Goal: Find specific page/section: Find specific page/section

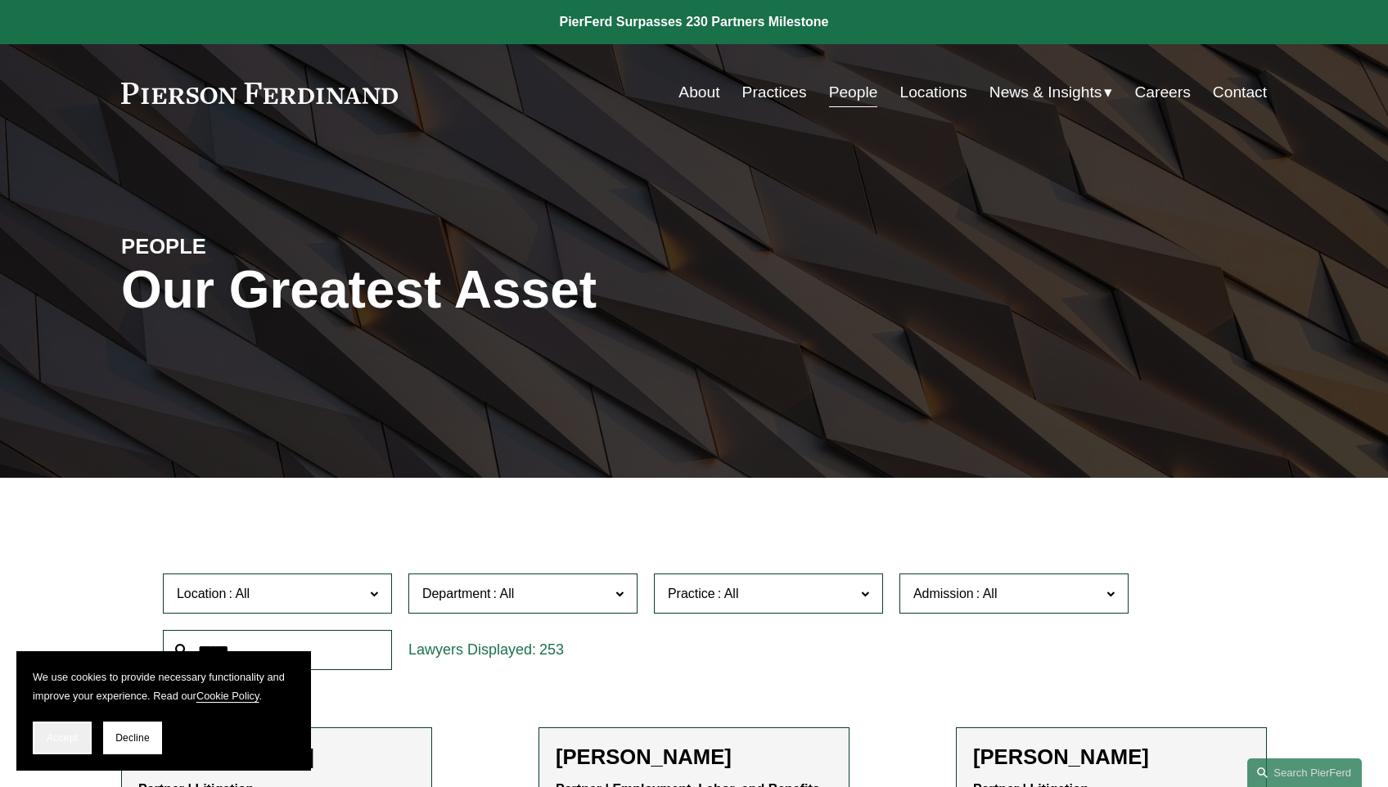
click at [89, 739] on button "Accept" at bounding box center [62, 738] width 59 height 33
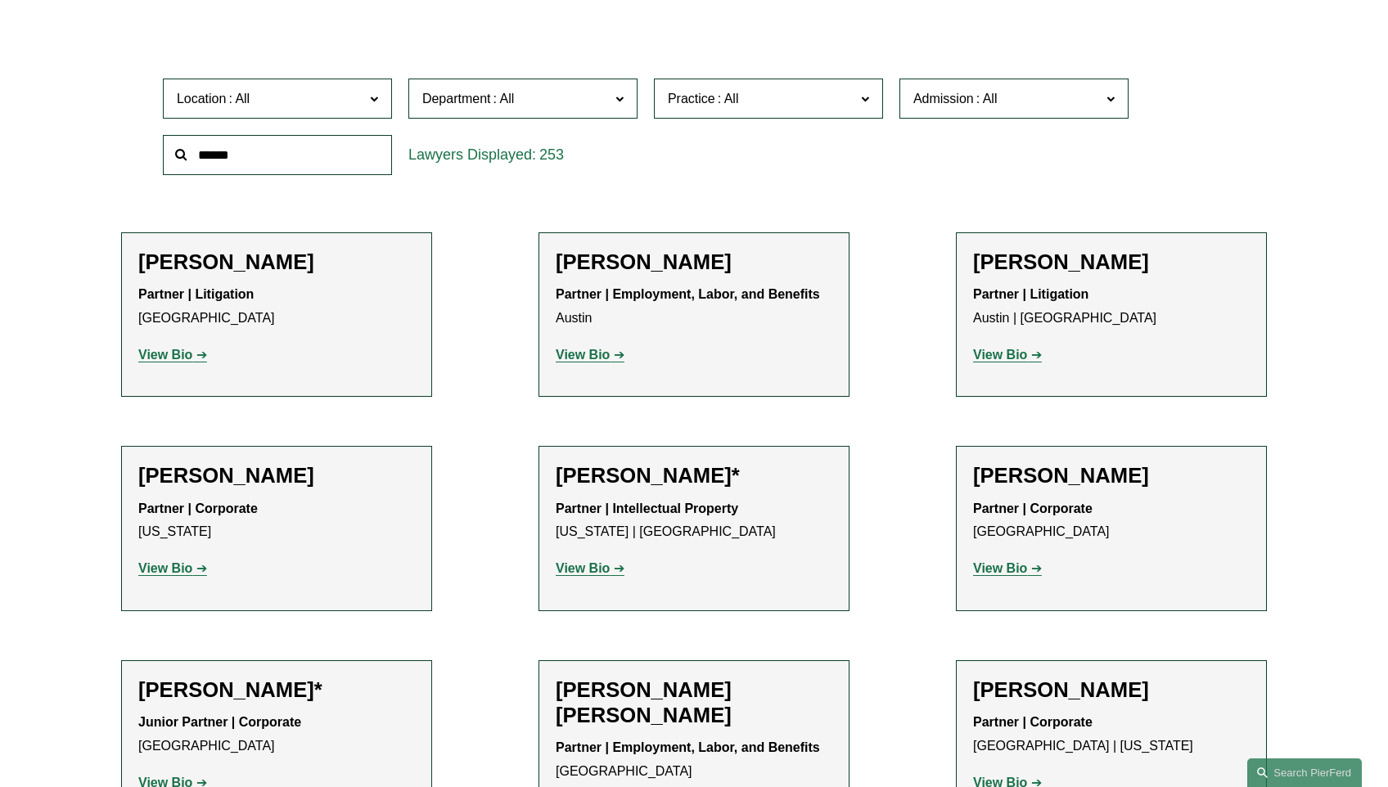
scroll to position [507, 0]
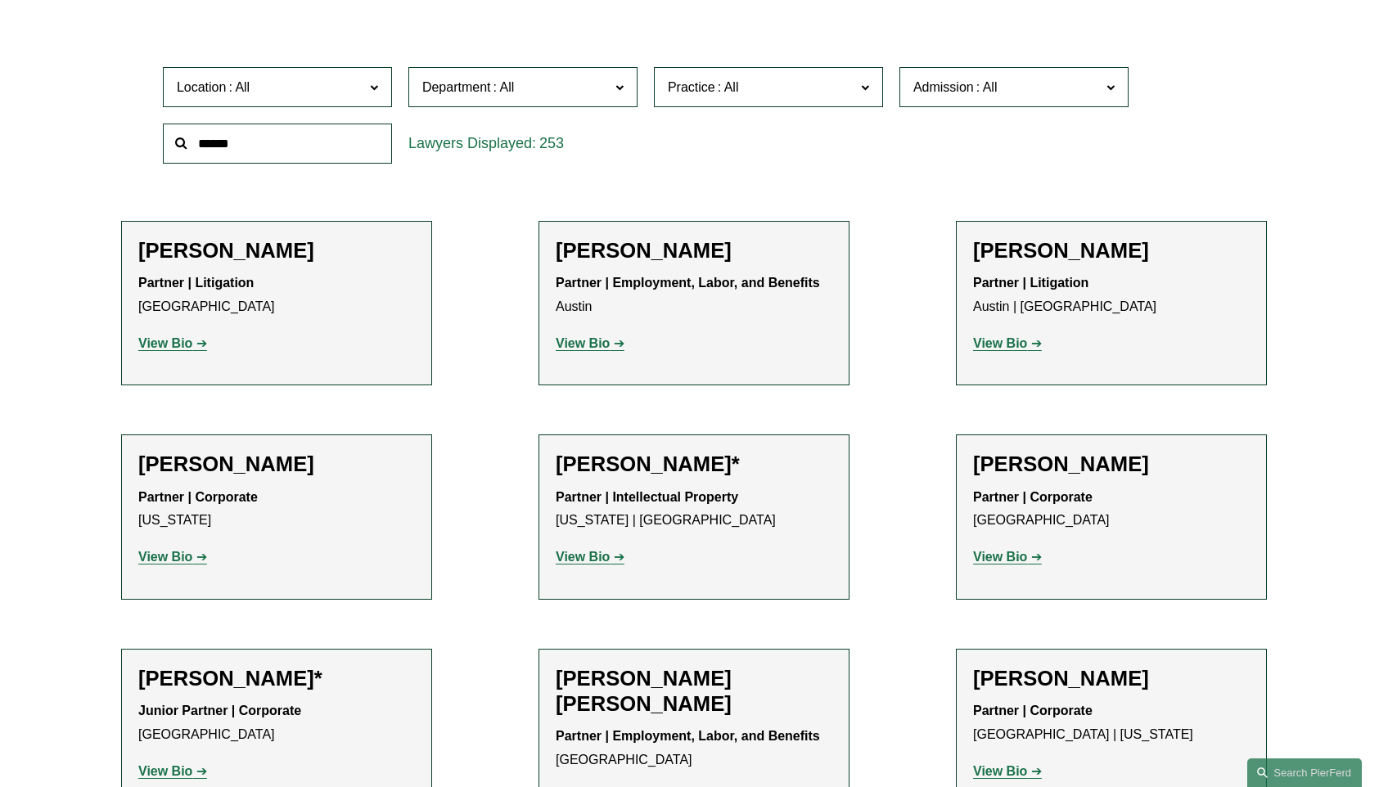
click at [578, 92] on span "Department" at bounding box center [515, 87] width 187 height 22
click at [358, 84] on span "Location" at bounding box center [270, 87] width 187 height 22
click at [804, 76] on span "Practice" at bounding box center [761, 87] width 187 height 22
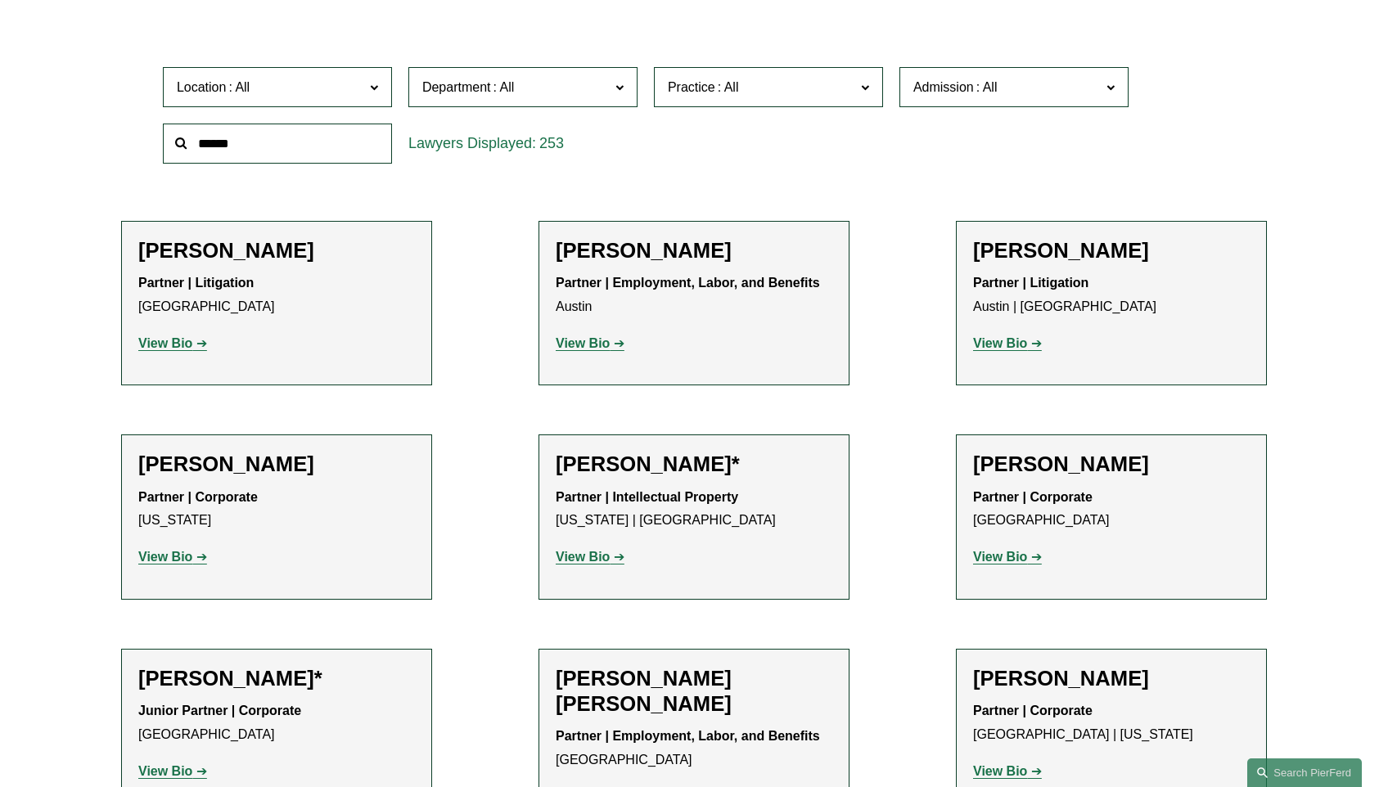
click at [805, 80] on span "Practice" at bounding box center [761, 87] width 187 height 22
click at [1013, 93] on span "Admission" at bounding box center [1007, 87] width 187 height 22
click at [362, 146] on input "text" at bounding box center [277, 144] width 229 height 40
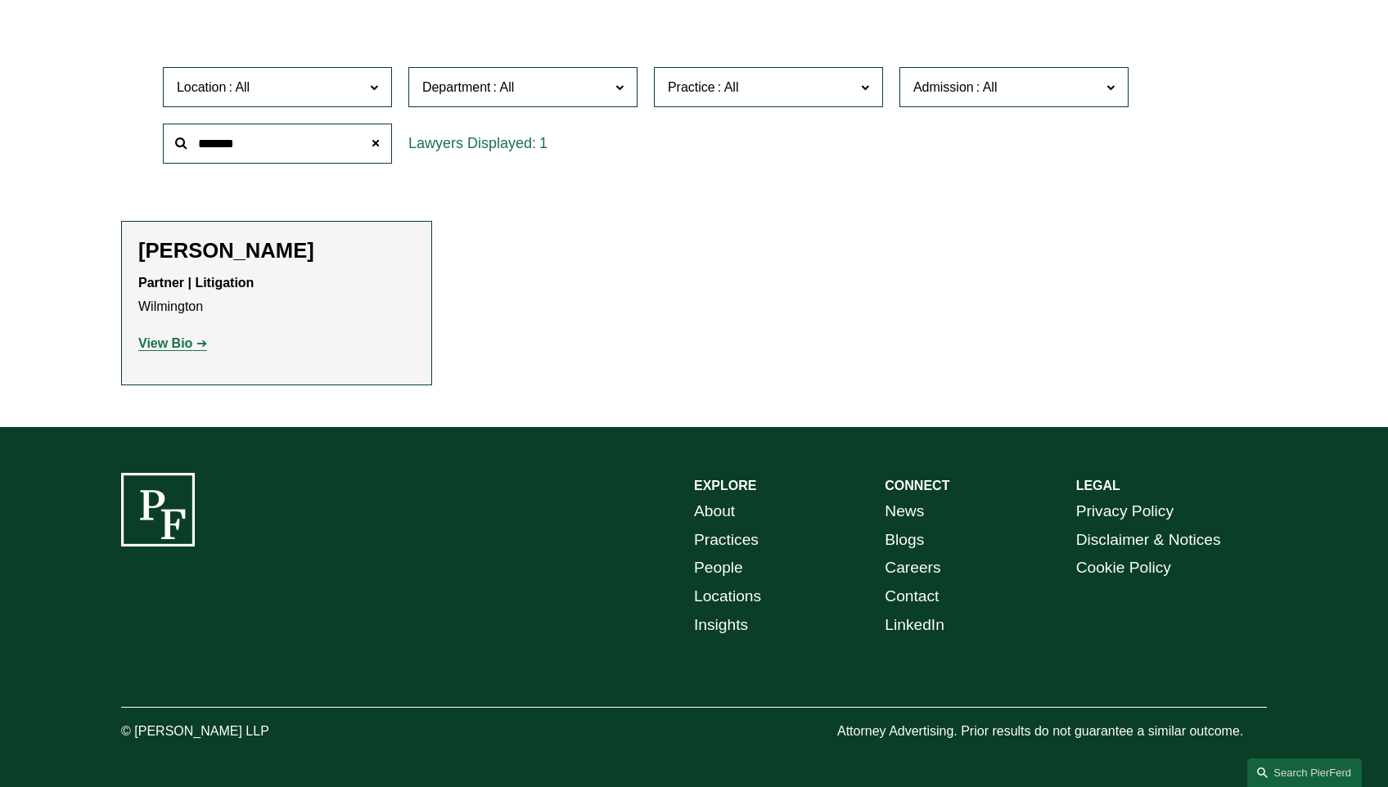
scroll to position [506, 0]
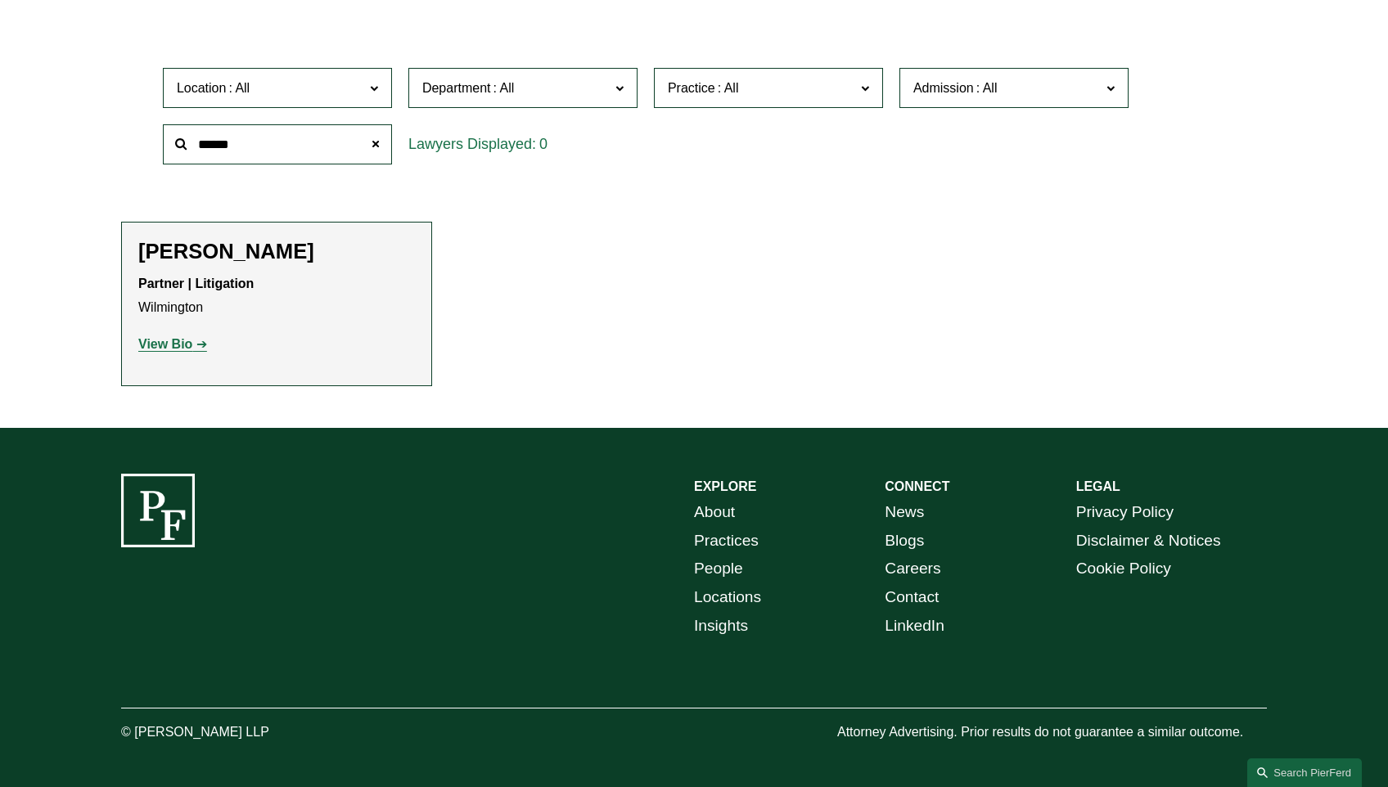
click at [245, 359] on div "[PERSON_NAME] Partner | Litigation Wilmington View Bio Location: [GEOGRAPHIC_DA…" at bounding box center [276, 304] width 277 height 131
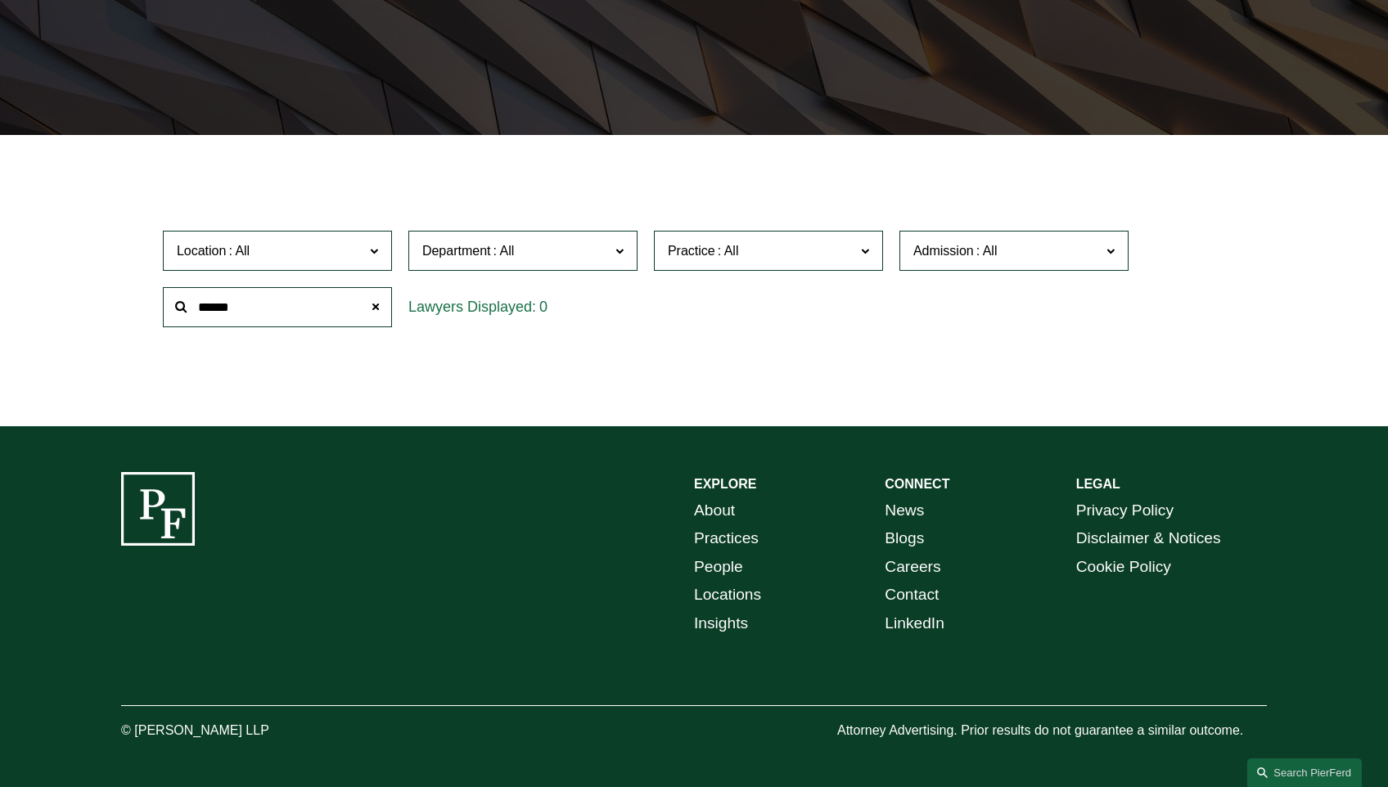
click at [267, 322] on input "******" at bounding box center [277, 307] width 229 height 40
drag, startPoint x: 256, startPoint y: 309, endPoint x: 230, endPoint y: 301, distance: 27.4
click at [251, 308] on input "******" at bounding box center [277, 307] width 229 height 40
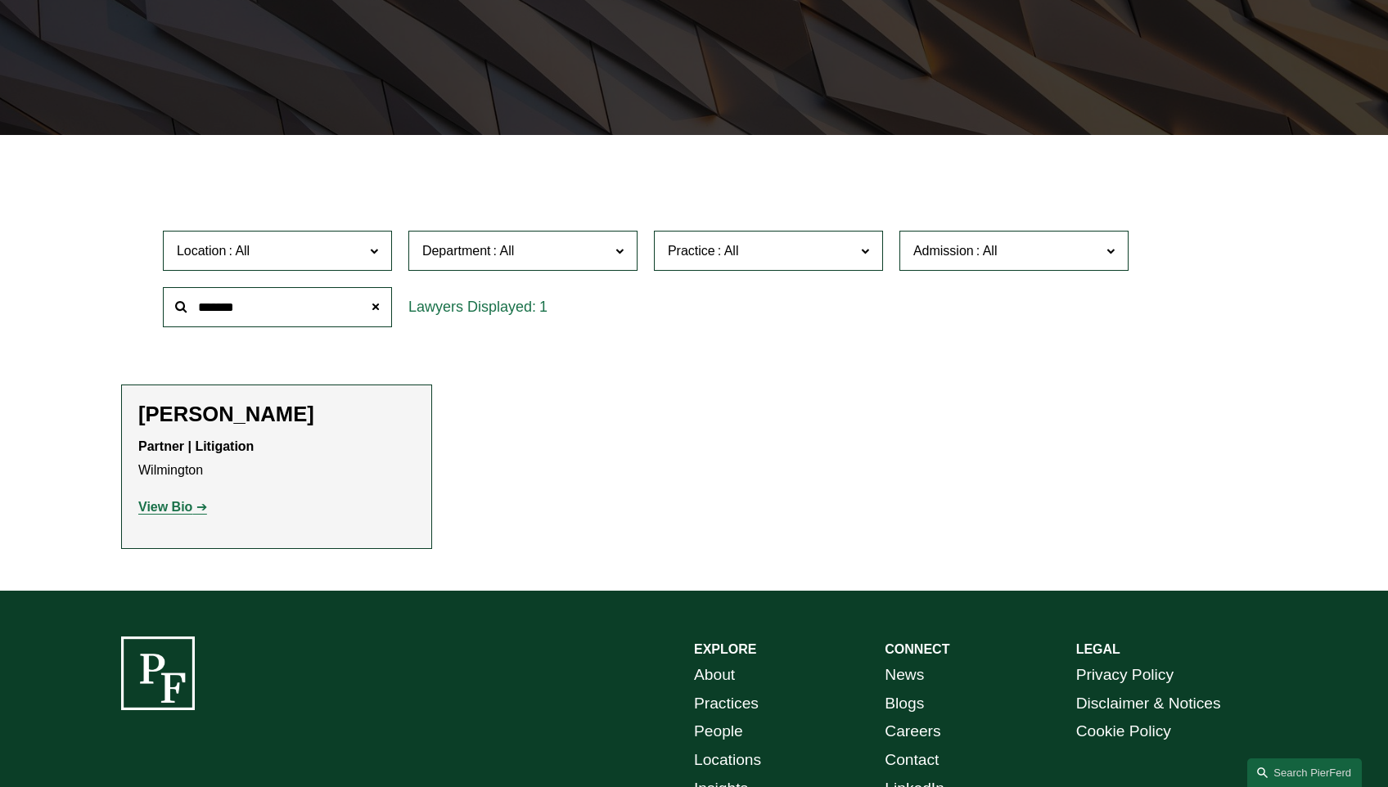
type input "*******"
click at [214, 418] on h2 "[PERSON_NAME]" at bounding box center [276, 414] width 277 height 25
click at [162, 510] on strong "View Bio" at bounding box center [165, 507] width 54 height 14
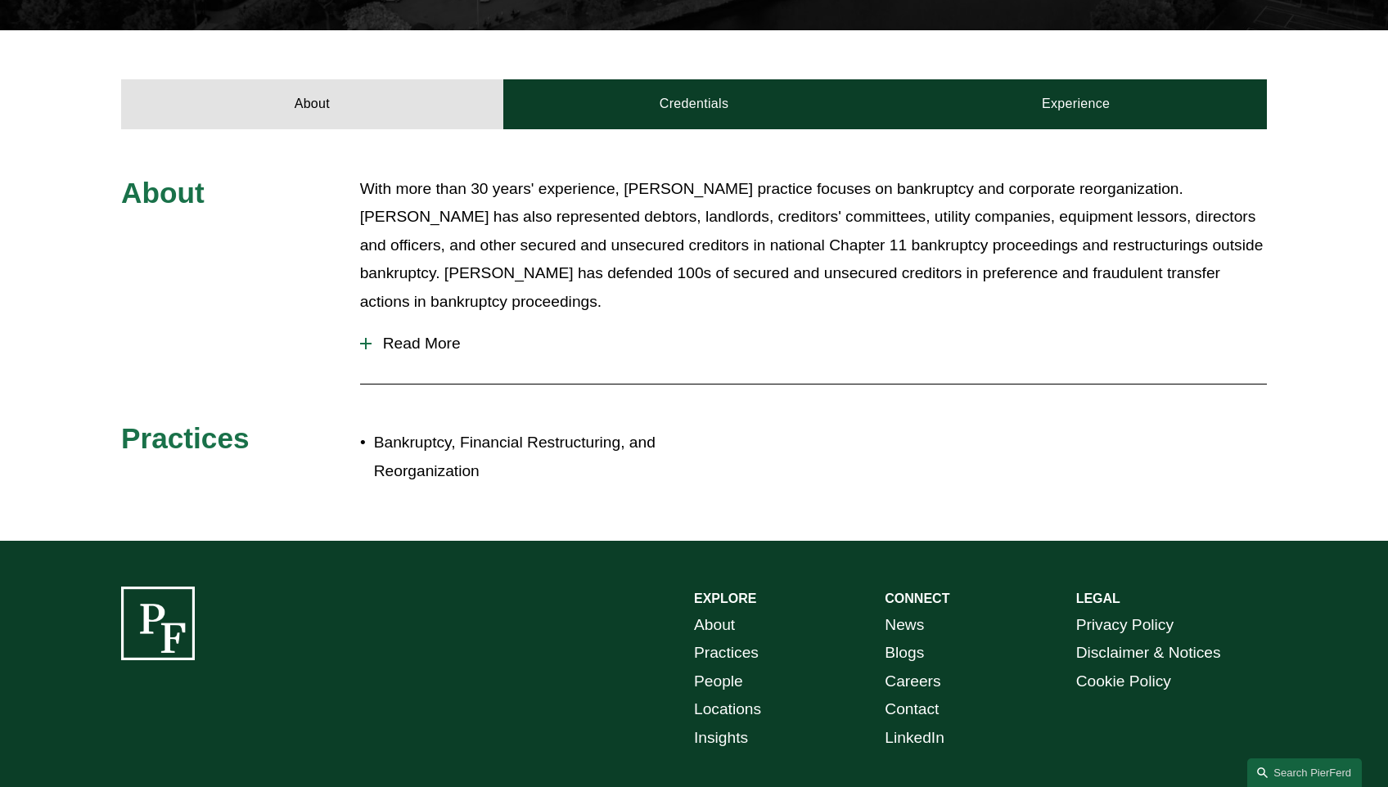
scroll to position [571, 0]
